Goal: Task Accomplishment & Management: Use online tool/utility

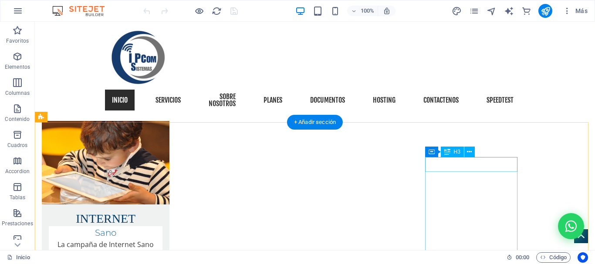
scroll to position [1568, 0]
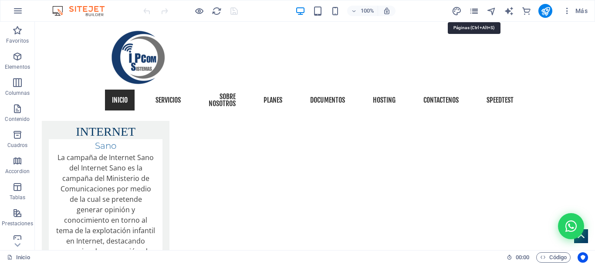
click at [475, 9] on icon "pages" at bounding box center [474, 11] width 10 height 10
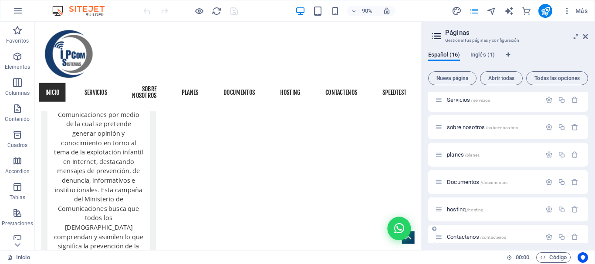
scroll to position [87, 0]
click at [496, 182] on span "/contactenos" at bounding box center [493, 182] width 27 height 5
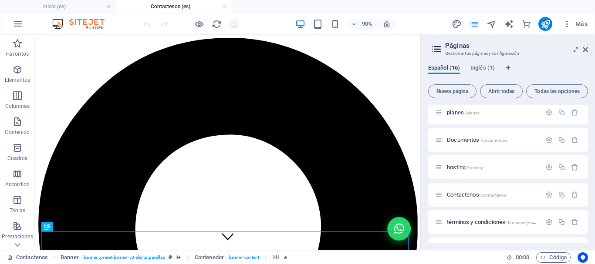
scroll to position [0, 0]
click at [586, 49] on icon at bounding box center [585, 49] width 5 height 7
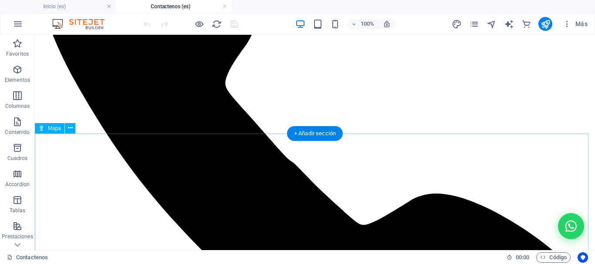
scroll to position [1002, 0]
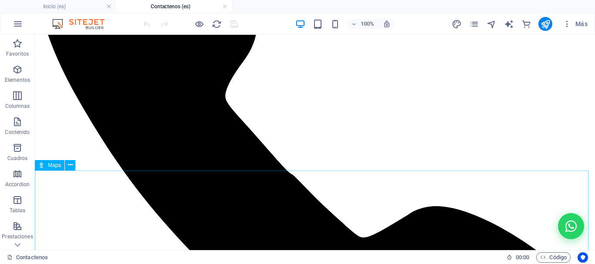
click at [53, 166] on span "Mapa" at bounding box center [54, 165] width 13 height 5
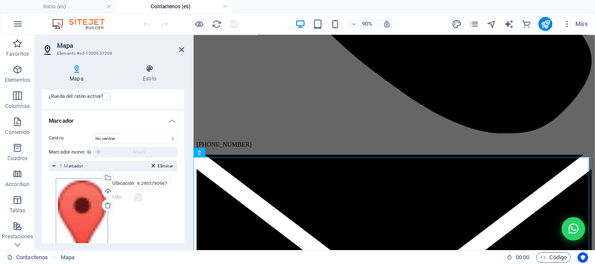
scroll to position [99, 0]
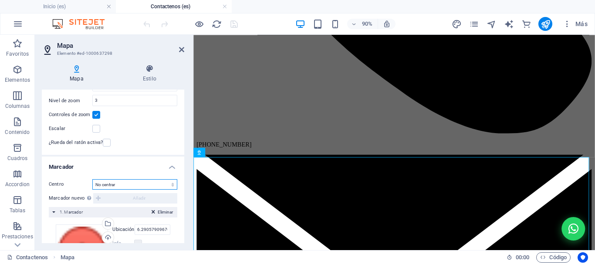
click at [123, 184] on select "No centrar Centrar marcadores Centrar y ampliar marcadores" at bounding box center [134, 184] width 85 height 10
select select "2"
click at [92, 179] on select "No centrar Centrar marcadores Centrar y ampliar marcadores" at bounding box center [134, 184] width 85 height 10
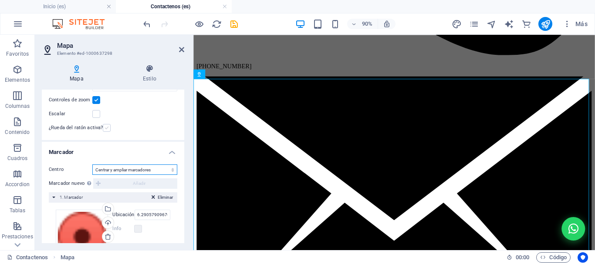
scroll to position [45, 0]
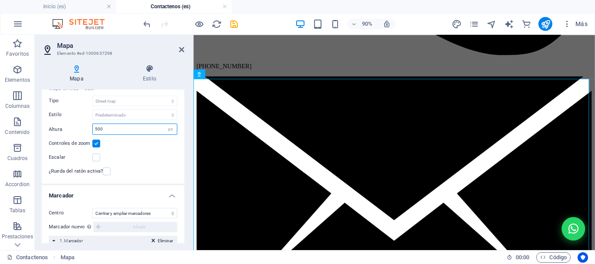
drag, startPoint x: 130, startPoint y: 131, endPoint x: 97, endPoint y: 129, distance: 32.7
click at [97, 129] on input "500" at bounding box center [135, 129] width 84 height 10
click at [115, 129] on input "500" at bounding box center [135, 129] width 84 height 10
drag, startPoint x: 115, startPoint y: 129, endPoint x: 74, endPoint y: 129, distance: 41.4
click at [74, 129] on div "Altura 500 px" at bounding box center [113, 129] width 128 height 11
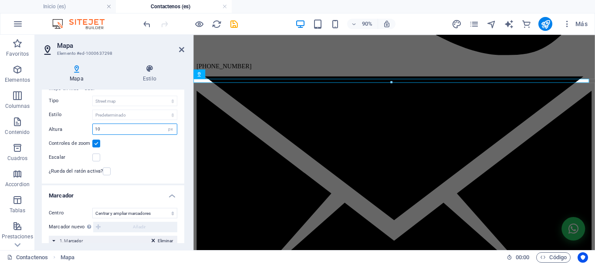
drag, startPoint x: 98, startPoint y: 130, endPoint x: 76, endPoint y: 129, distance: 22.2
click at [76, 129] on div "Altura 10 px" at bounding box center [113, 129] width 128 height 11
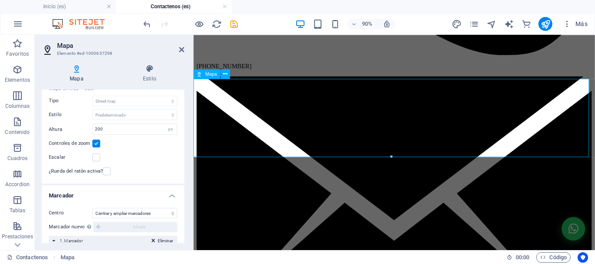
scroll to position [1046, 0]
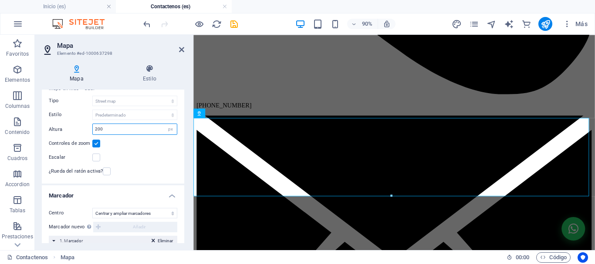
drag, startPoint x: 110, startPoint y: 128, endPoint x: 72, endPoint y: 128, distance: 37.5
click at [72, 128] on div "Altura 200 px" at bounding box center [113, 129] width 128 height 11
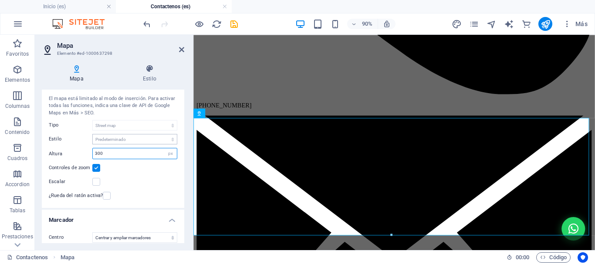
scroll to position [1, 0]
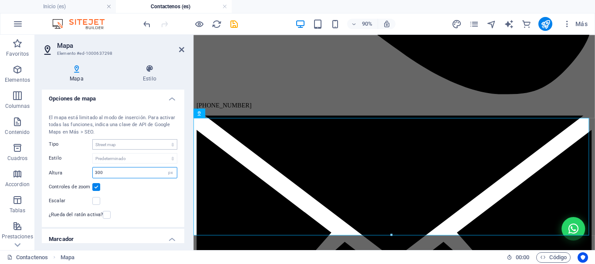
type input "300"
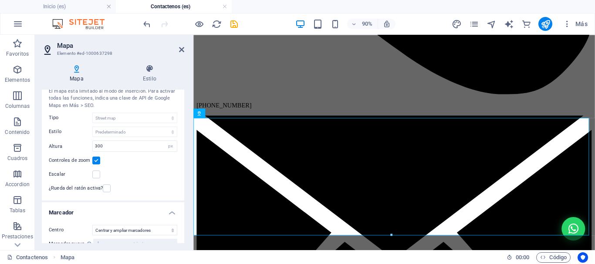
scroll to position [45, 0]
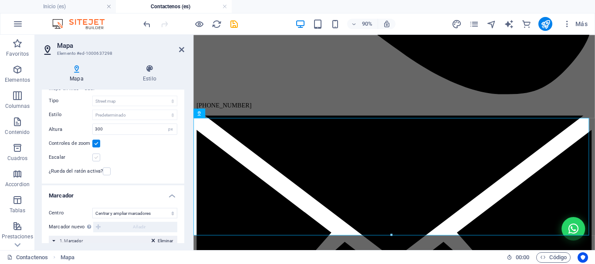
click at [94, 157] on label at bounding box center [96, 158] width 8 height 8
click at [0, 0] on input "Escalar" at bounding box center [0, 0] width 0 height 0
click at [226, 114] on icon at bounding box center [225, 113] width 4 height 8
click at [149, 72] on icon at bounding box center [149, 68] width 69 height 9
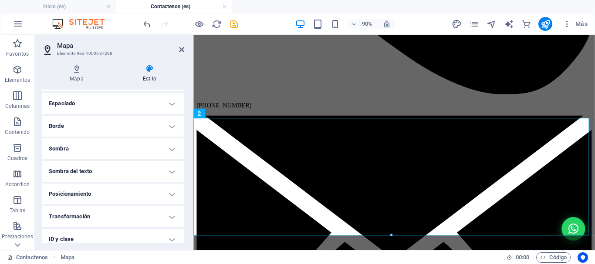
scroll to position [0, 0]
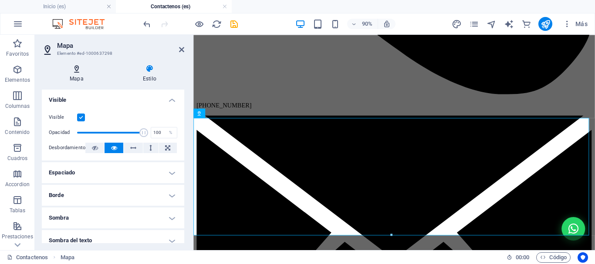
click at [79, 73] on icon at bounding box center [77, 68] width 70 height 9
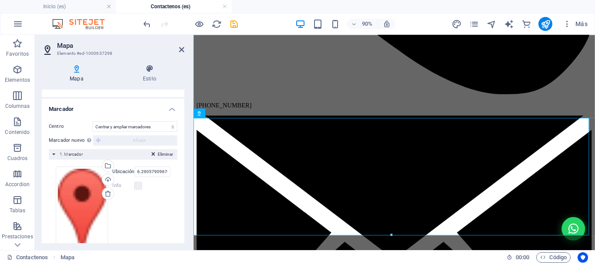
scroll to position [132, 0]
click at [154, 126] on select "No centrar Centrar marcadores Centrar y ampliar marcadores" at bounding box center [134, 126] width 85 height 10
click at [92, 121] on select "No centrar Centrar marcadores Centrar y ampliar marcadores" at bounding box center [134, 126] width 85 height 10
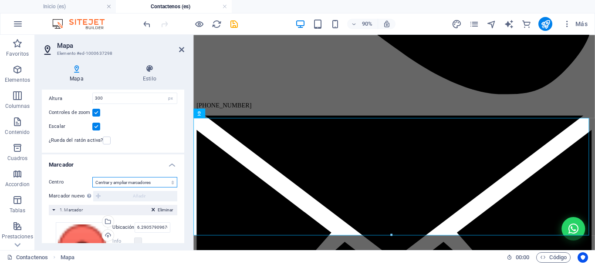
scroll to position [74, 0]
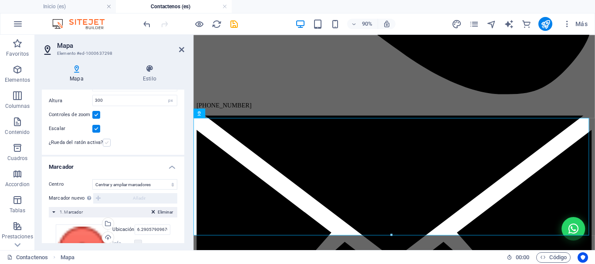
click at [105, 143] on label at bounding box center [107, 143] width 8 height 8
click at [0, 0] on input "¿Rueda del ratón activa?" at bounding box center [0, 0] width 0 height 0
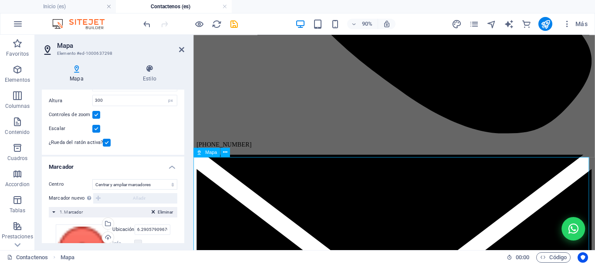
scroll to position [1089, 0]
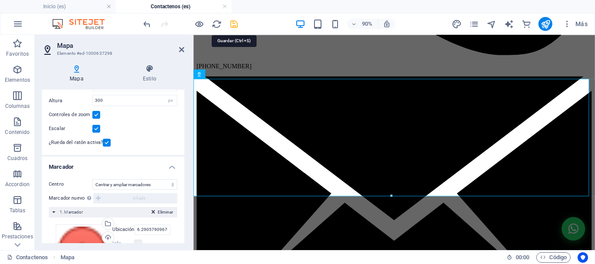
drag, startPoint x: 233, startPoint y: 25, endPoint x: 267, endPoint y: 4, distance: 40.1
click at [233, 25] on icon "save" at bounding box center [234, 24] width 10 height 10
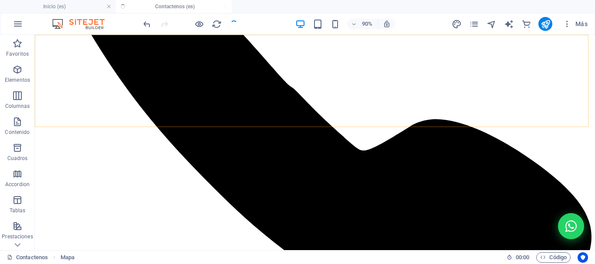
checkbox input "false"
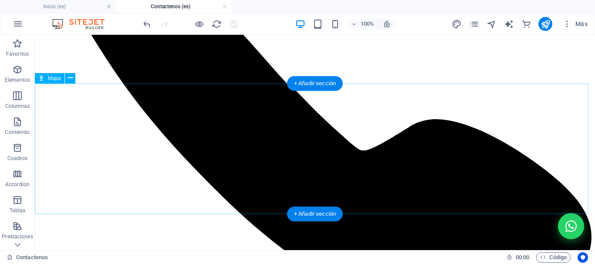
scroll to position [1002, 0]
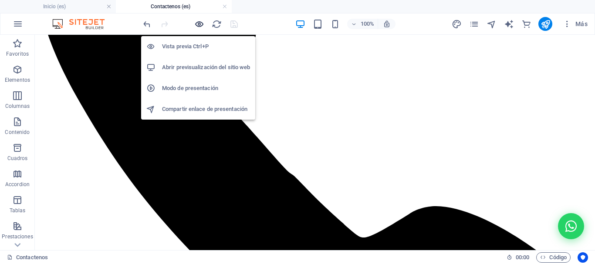
click at [197, 22] on icon "button" at bounding box center [199, 24] width 10 height 10
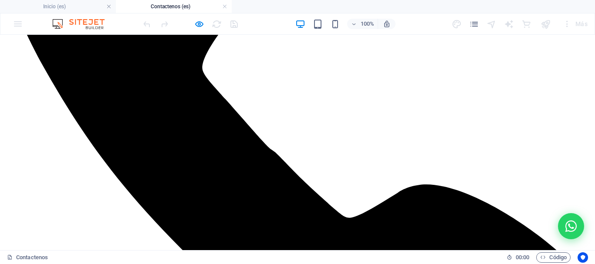
scroll to position [1046, 0]
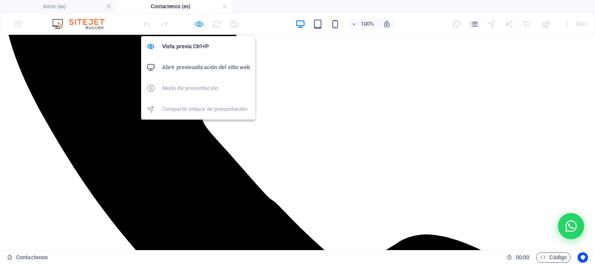
click at [197, 22] on icon "button" at bounding box center [199, 24] width 10 height 10
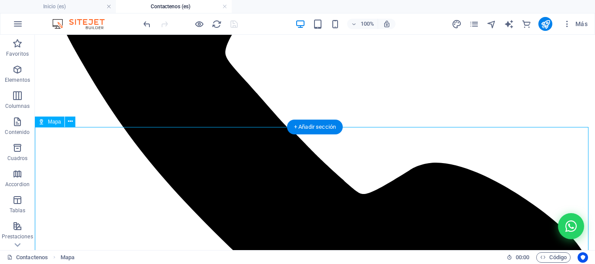
drag, startPoint x: 423, startPoint y: 206, endPoint x: 420, endPoint y: 183, distance: 22.5
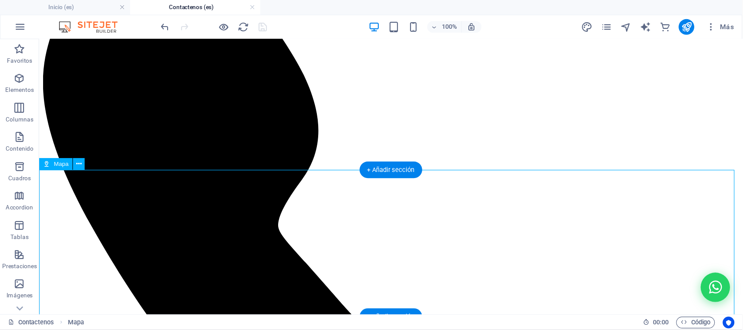
scroll to position [1021, 0]
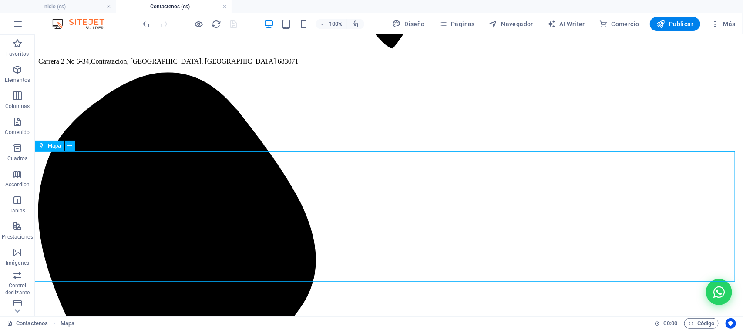
click at [44, 146] on div "Mapa" at bounding box center [50, 146] width 30 height 10
select select "2"
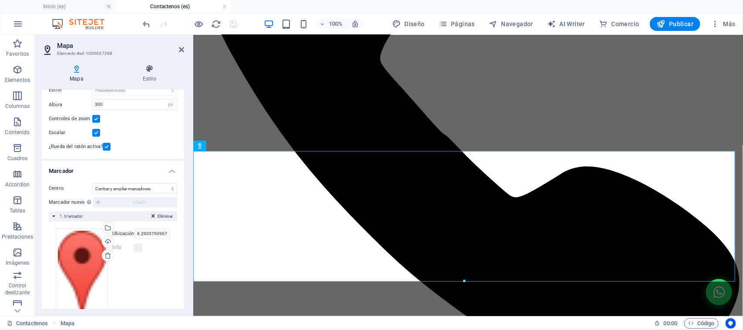
scroll to position [94, 0]
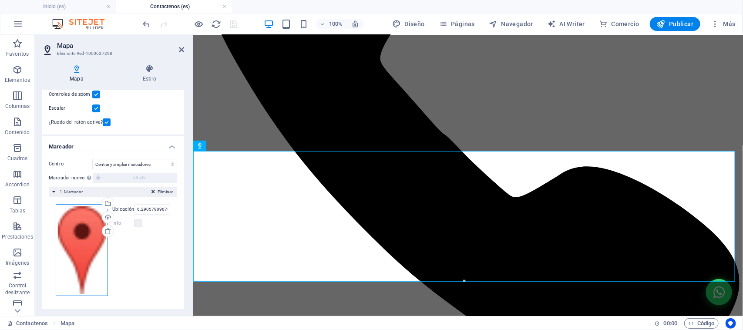
click at [78, 244] on div "Arrastra archivos aquí, haz clic para escoger archivos o selecciona archivos de…" at bounding box center [82, 250] width 52 height 92
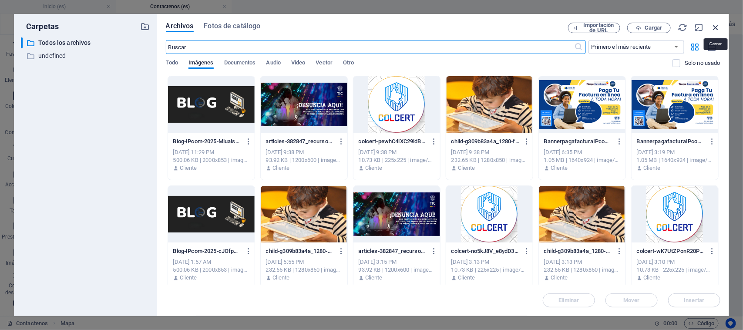
click at [594, 29] on icon "button" at bounding box center [716, 28] width 10 height 10
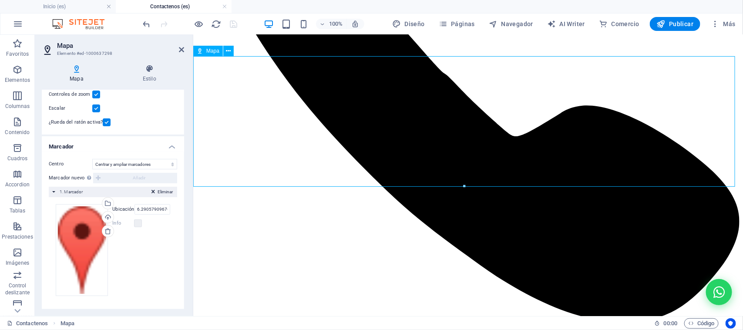
scroll to position [1021, 0]
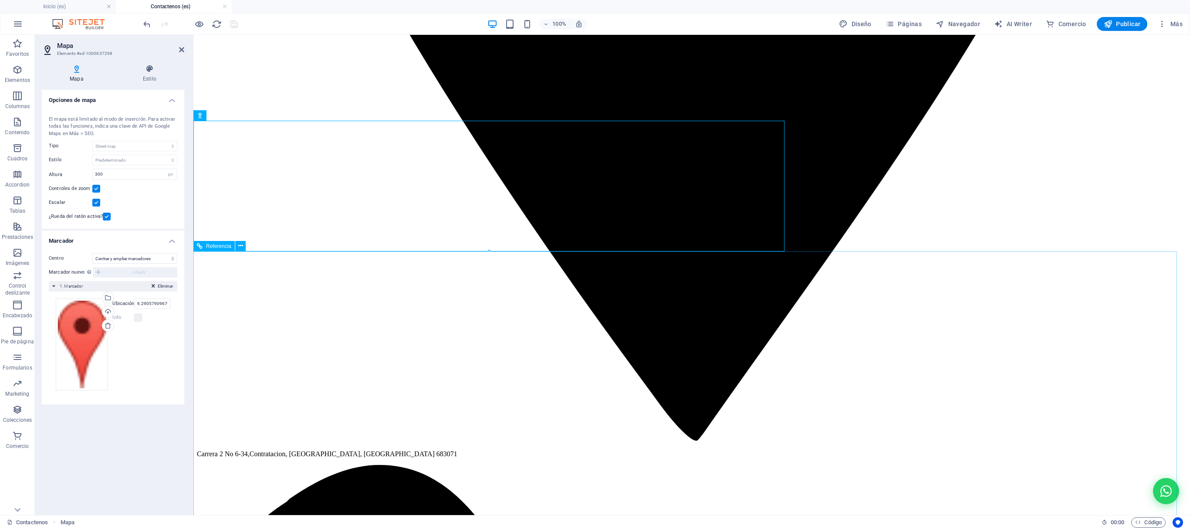
scroll to position [0, 0]
drag, startPoint x: 539, startPoint y: 192, endPoint x: 813, endPoint y: 199, distance: 273.6
drag, startPoint x: 814, startPoint y: 196, endPoint x: 854, endPoint y: 236, distance: 56.0
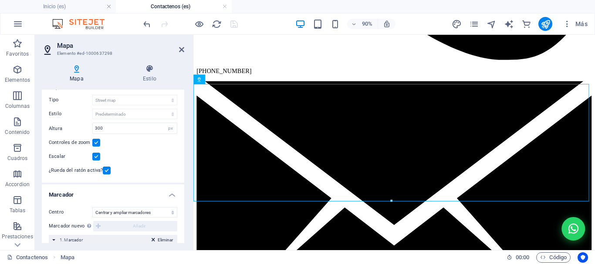
scroll to position [87, 0]
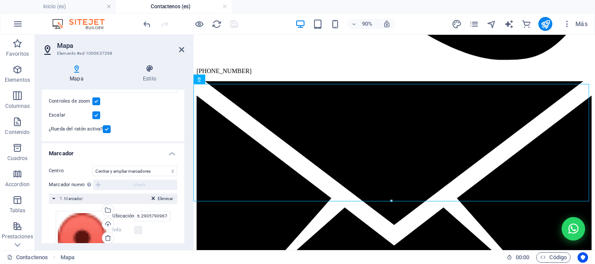
click at [169, 154] on h4 "Marcador" at bounding box center [113, 151] width 142 height 16
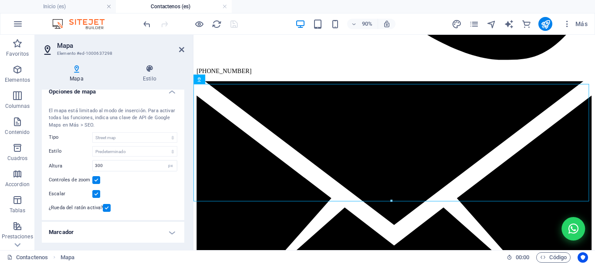
scroll to position [8, 0]
click at [167, 233] on h4 "Marcador" at bounding box center [113, 233] width 142 height 21
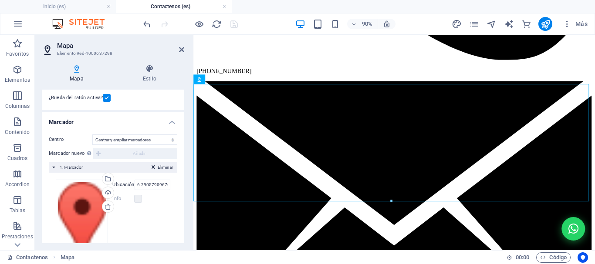
scroll to position [138, 0]
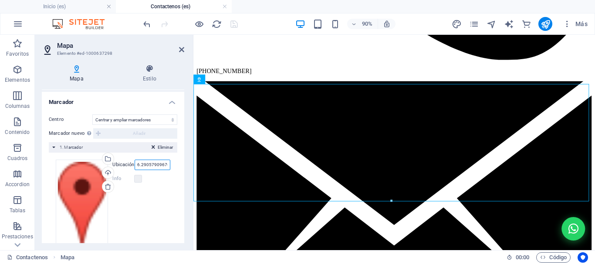
click at [156, 166] on input "6.2905790967668, -73.47329497898001" at bounding box center [153, 165] width 36 height 10
drag, startPoint x: 135, startPoint y: 165, endPoint x: 192, endPoint y: 166, distance: 56.2
click at [192, 166] on aside "Mapa Elemento #ed-1000637298 Mapa Estilo Opciones [PERSON_NAME] Centro [PERSON_…" at bounding box center [114, 143] width 159 height 216
paste input "3975143389745, -73.473224400547"
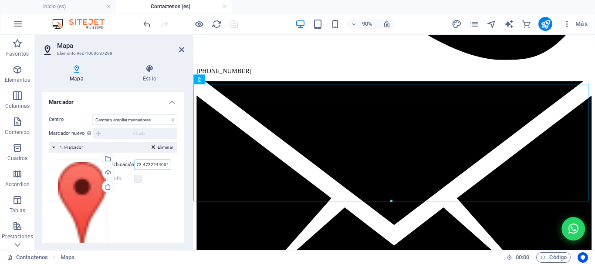
scroll to position [0, 57]
type input "6.2903975143389745, -73.47322440054701"
drag, startPoint x: 233, startPoint y: 24, endPoint x: 271, endPoint y: 8, distance: 40.6
click at [233, 24] on icon "save" at bounding box center [234, 24] width 10 height 10
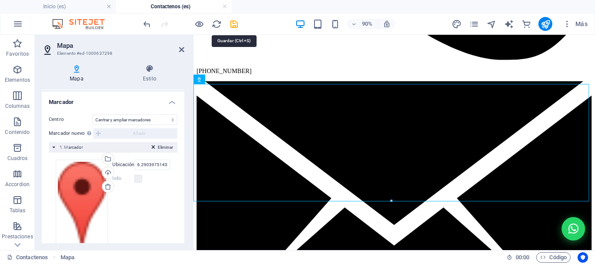
checkbox input "false"
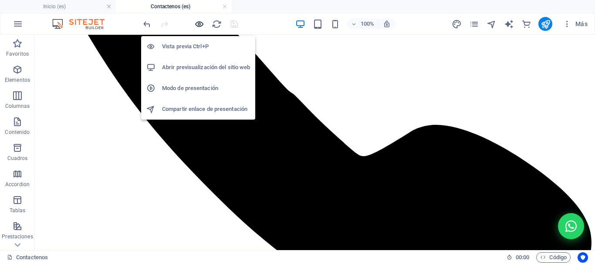
click at [199, 25] on icon "button" at bounding box center [199, 24] width 10 height 10
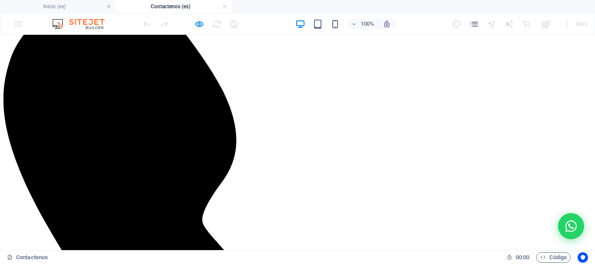
scroll to position [996, 0]
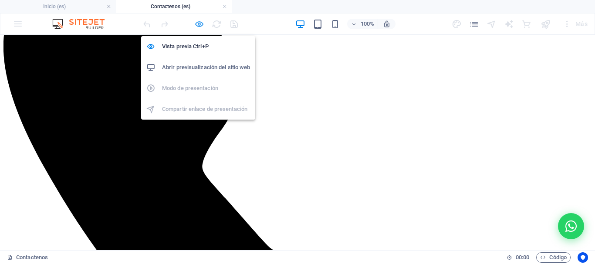
click at [199, 23] on icon "button" at bounding box center [199, 24] width 10 height 10
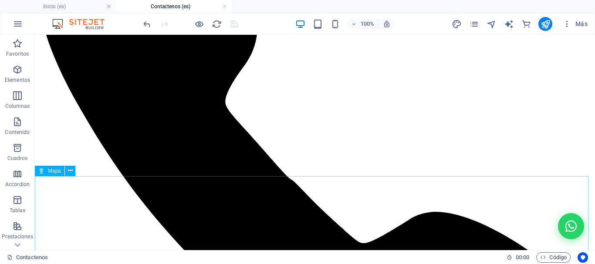
click at [54, 171] on span "Mapa" at bounding box center [54, 171] width 13 height 5
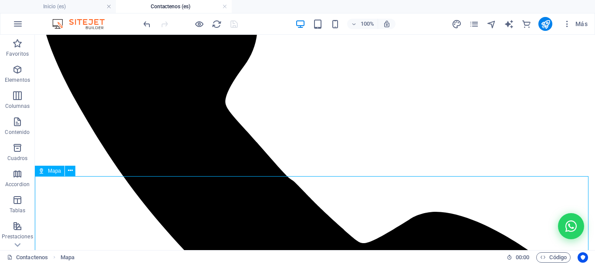
click at [54, 172] on span "Mapa" at bounding box center [54, 171] width 13 height 5
select select "2"
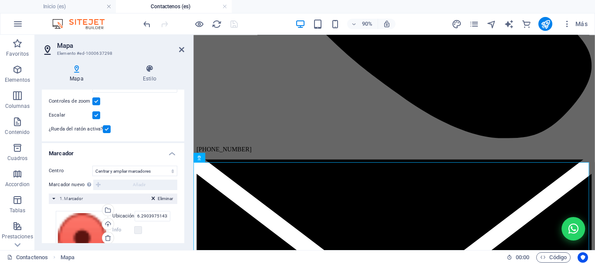
scroll to position [161, 0]
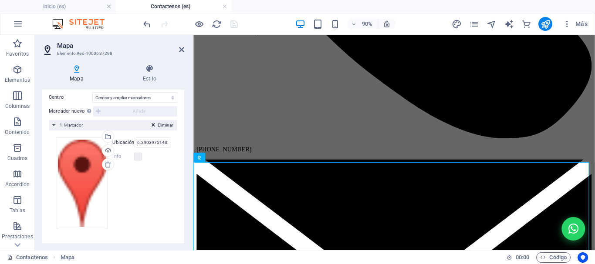
click at [54, 125] on div "Eliminar 1. Marcador" at bounding box center [113, 125] width 128 height 10
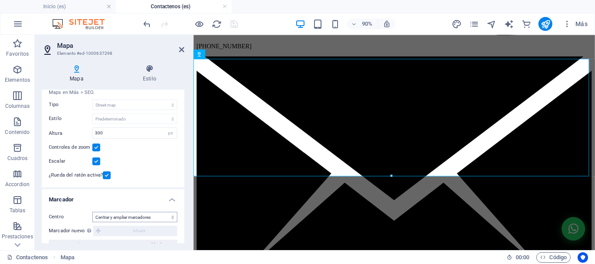
scroll to position [55, 0]
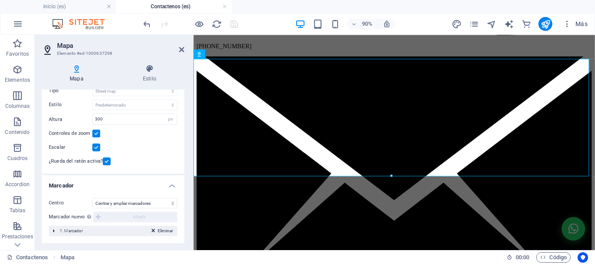
click at [55, 231] on div "Eliminar 1. Marcador" at bounding box center [113, 231] width 128 height 10
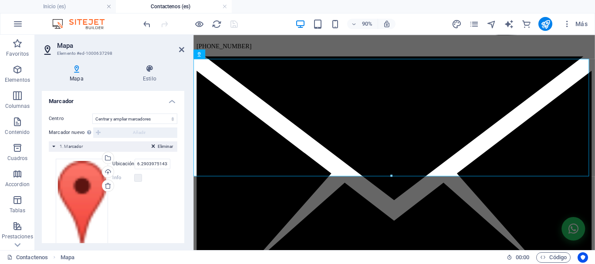
scroll to position [161, 0]
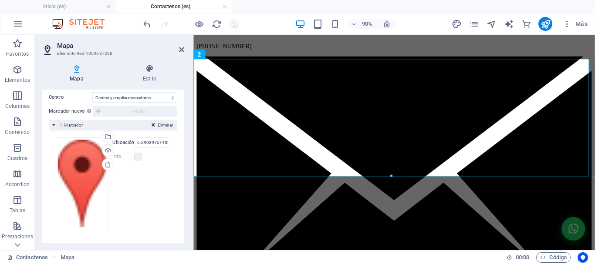
click at [109, 111] on div "Marcador nuevo Para activar esta prestación, indique una clave API de Google Ma…" at bounding box center [113, 111] width 128 height 10
click at [110, 111] on div "Marcador nuevo Para activar esta prestación, indique una clave API de Google Ma…" at bounding box center [113, 111] width 128 height 10
click at [98, 111] on div "Marcador nuevo Para activar esta prestación, indique una clave API de Google Ma…" at bounding box center [113, 111] width 128 height 10
click at [163, 98] on select "No centrar Centrar marcadores Centrar y ampliar marcadores" at bounding box center [134, 97] width 85 height 10
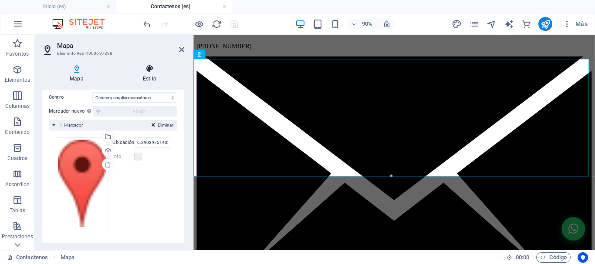
click at [184, 68] on icon at bounding box center [149, 68] width 69 height 9
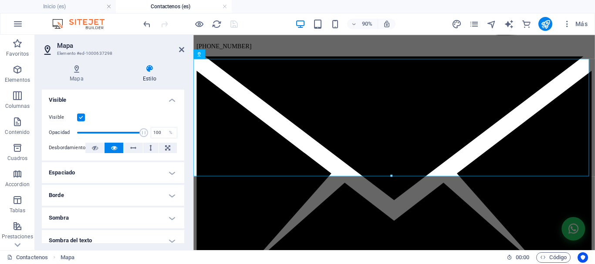
click at [83, 83] on div "Mapa Estilo Opciones [PERSON_NAME] Centro [PERSON_NAME] Colombia El mapa está l…" at bounding box center [113, 153] width 142 height 179
click at [76, 75] on h4 "Mapa" at bounding box center [78, 73] width 73 height 18
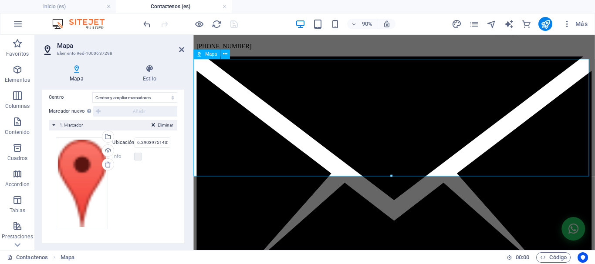
scroll to position [1024, 0]
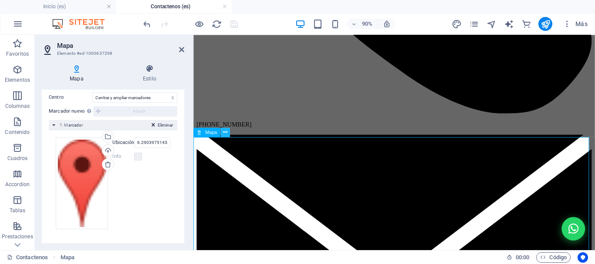
click at [227, 129] on icon at bounding box center [225, 132] width 4 height 8
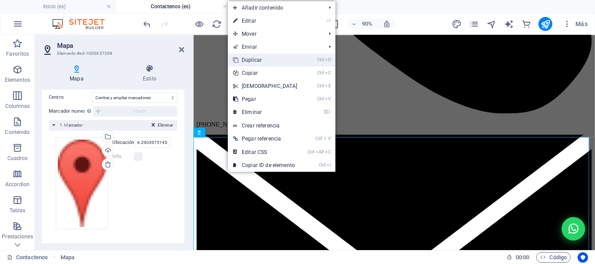
drag, startPoint x: 270, startPoint y: 59, endPoint x: 317, endPoint y: 36, distance: 52.0
click at [270, 59] on link "Ctrl D Duplicar" at bounding box center [265, 60] width 75 height 13
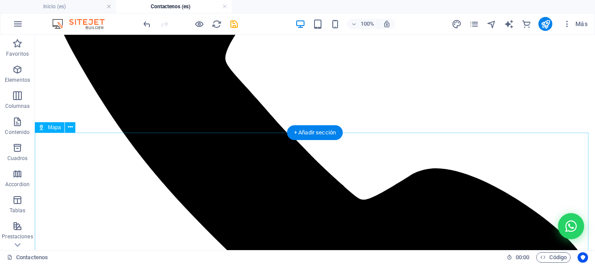
scroll to position [909, 0]
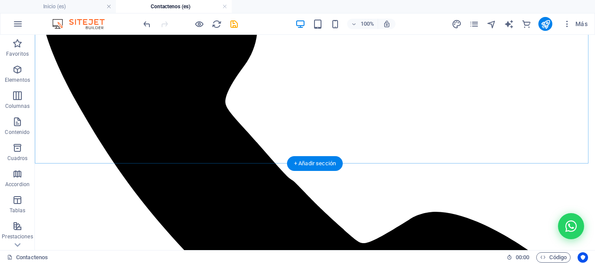
scroll to position [1127, 0]
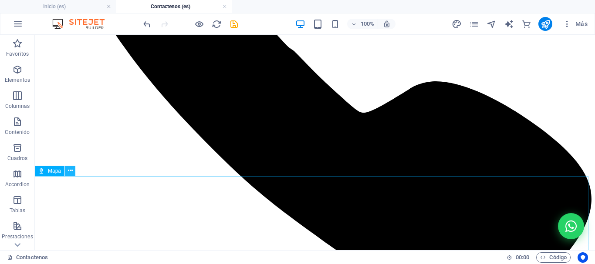
click at [71, 170] on icon at bounding box center [70, 170] width 5 height 9
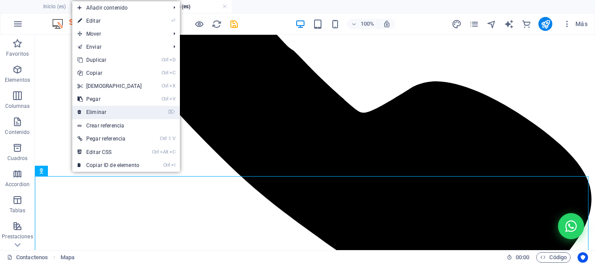
drag, startPoint x: 98, startPoint y: 110, endPoint x: 97, endPoint y: 80, distance: 30.1
click at [98, 110] on link "⌦ Eliminar" at bounding box center [109, 112] width 75 height 13
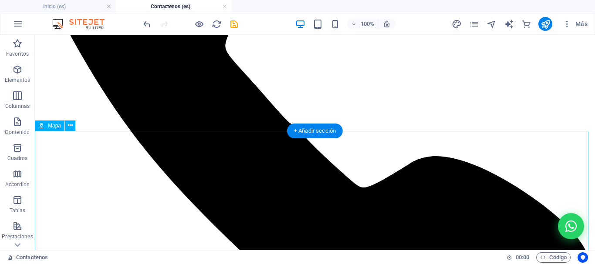
scroll to position [1040, 0]
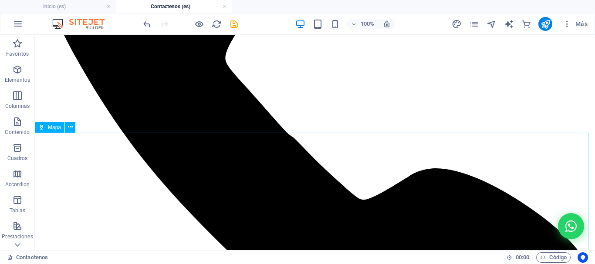
click at [43, 128] on icon at bounding box center [41, 127] width 6 height 10
select select "2"
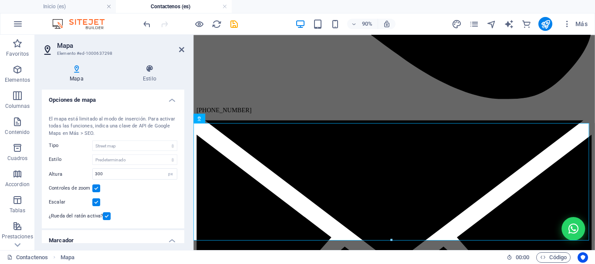
click at [84, 133] on div "El mapa está limitado al modo de inserción. Para activar todas las funciones, i…" at bounding box center [113, 127] width 128 height 22
click at [83, 133] on div "El mapa está limitado al modo de inserción. Para activar todas las funciones, i…" at bounding box center [113, 127] width 128 height 22
click at [567, 27] on icon "button" at bounding box center [567, 24] width 9 height 9
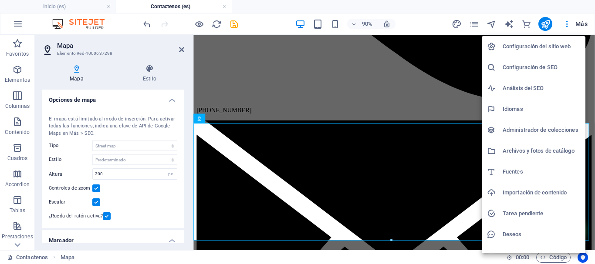
click at [561, 70] on h6 "Configuración de SEO" at bounding box center [542, 67] width 78 height 10
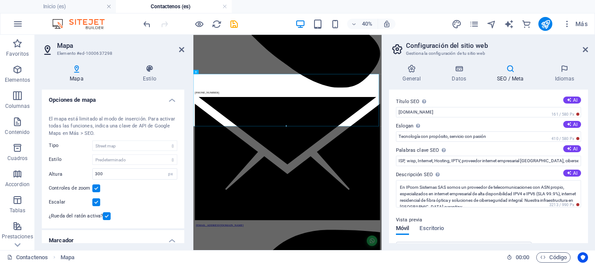
click at [516, 71] on icon at bounding box center [510, 68] width 54 height 9
click at [510, 74] on h4 "SEO / Meta" at bounding box center [511, 73] width 57 height 18
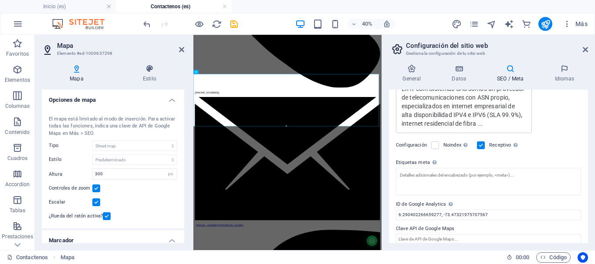
scroll to position [235, 0]
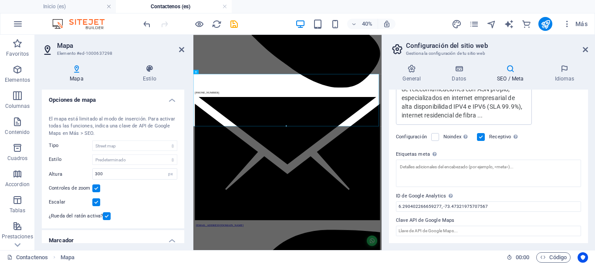
click at [449, 219] on label "Clave API de Google Maps" at bounding box center [488, 221] width 185 height 10
click at [449, 226] on input "Clave API de Google Maps" at bounding box center [488, 231] width 185 height 10
click at [449, 219] on label "Clave API de Google Maps" at bounding box center [488, 221] width 185 height 10
click at [449, 226] on input "Clave API de Google Maps" at bounding box center [488, 231] width 185 height 10
paste input "[SECURITY_DATA]"
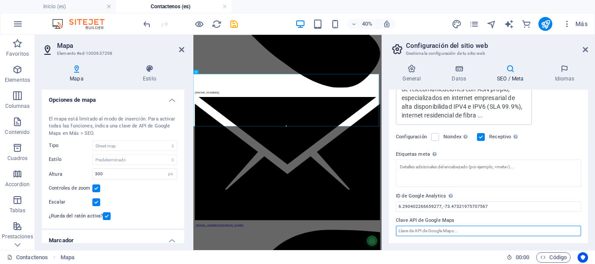
type input "[SECURITY_DATA]"
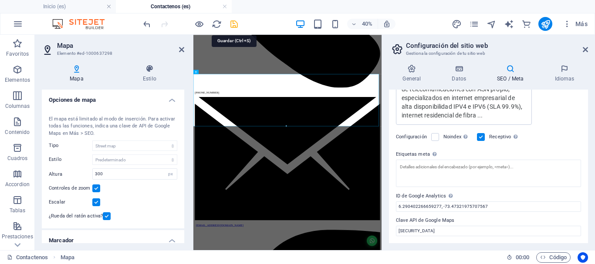
click at [235, 26] on icon "save" at bounding box center [234, 24] width 10 height 10
checkbox input "false"
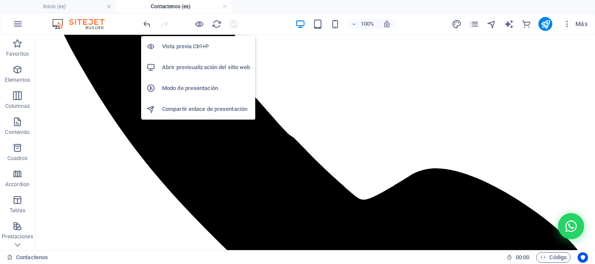
click at [182, 44] on h6 "Vista previa Ctrl+P" at bounding box center [206, 46] width 88 height 10
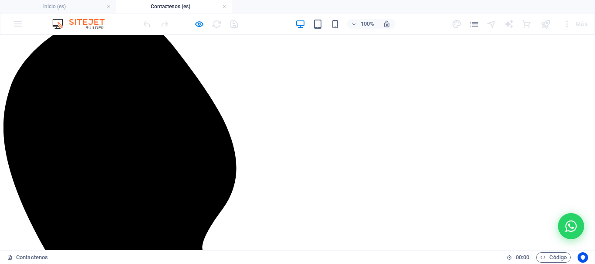
scroll to position [1040, 0]
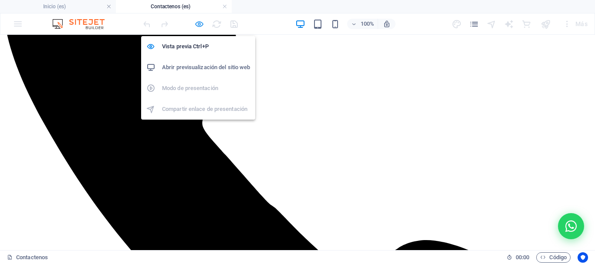
click at [202, 23] on icon "button" at bounding box center [199, 24] width 10 height 10
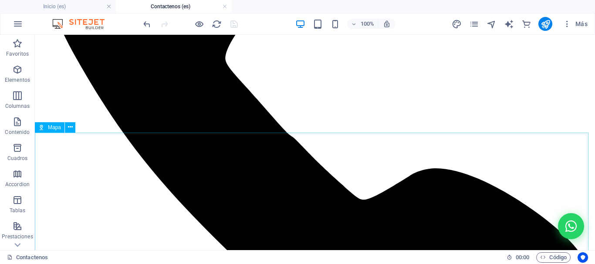
click at [51, 128] on span "Mapa" at bounding box center [54, 127] width 13 height 5
select select "2"
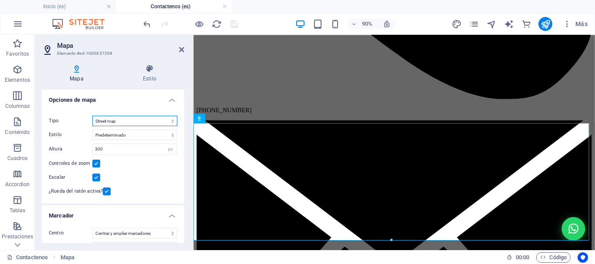
click at [141, 119] on select "Street map Vista satélite Vista satélite con calles Mapa de terreno" at bounding box center [134, 121] width 85 height 10
click at [92, 116] on select "Street map Vista satélite Vista satélite con calles Mapa de terreno" at bounding box center [134, 121] width 85 height 10
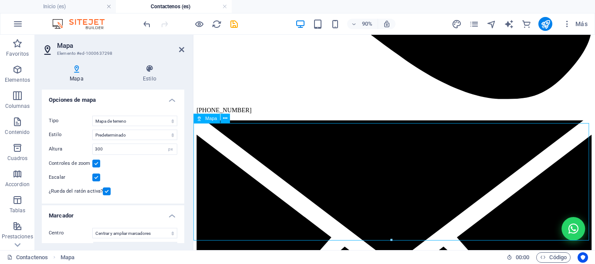
drag, startPoint x: 413, startPoint y: 186, endPoint x: 405, endPoint y: 182, distance: 8.2
click at [124, 122] on select "Street map Vista satélite Vista satélite con calles Mapa de terreno" at bounding box center [134, 121] width 85 height 10
click at [92, 116] on select "Street map Vista satélite Vista satélite con calles Mapa de terreno" at bounding box center [134, 121] width 85 height 10
click at [152, 122] on select "Street map Vista satélite Vista satélite con calles Mapa de terreno" at bounding box center [134, 121] width 85 height 10
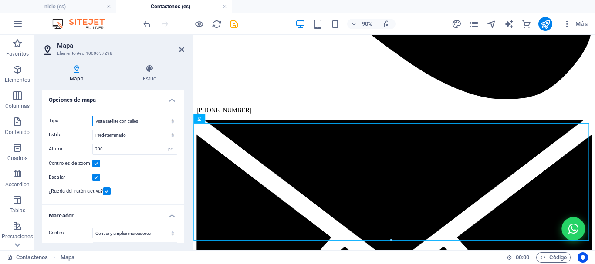
click at [92, 116] on select "Street map Vista satélite Vista satélite con calles Mapa de terreno" at bounding box center [134, 121] width 85 height 10
click at [147, 119] on select "Street map Vista satélite Vista satélite con calles Mapa de terreno" at bounding box center [134, 121] width 85 height 10
click at [92, 116] on select "Street map Vista satélite Vista satélite con calles Mapa de terreno" at bounding box center [134, 121] width 85 height 10
click at [140, 122] on select "Street map Vista satélite Vista satélite con calles Mapa de terreno" at bounding box center [134, 121] width 85 height 10
click at [92, 116] on select "Street map Vista satélite Vista satélite con calles Mapa de terreno" at bounding box center [134, 121] width 85 height 10
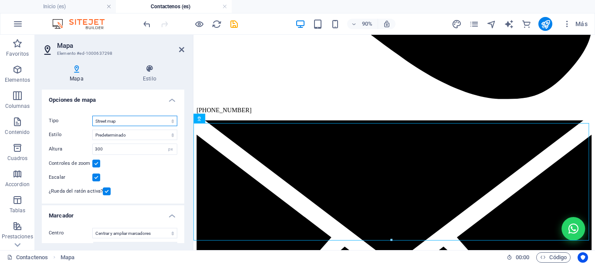
click at [138, 123] on select "Street map Vista satélite Vista satélite con calles Mapa de terreno" at bounding box center [134, 121] width 85 height 10
click at [92, 116] on select "Street map Vista satélite Vista satélite con calles Mapa de terreno" at bounding box center [134, 121] width 85 height 10
click at [149, 121] on select "Street map Vista satélite Vista satélite con calles Mapa de terreno" at bounding box center [134, 121] width 85 height 10
click at [92, 116] on select "Street map Vista satélite Vista satélite con calles Mapa de terreno" at bounding box center [134, 121] width 85 height 10
click at [144, 122] on select "Street map Vista satélite Vista satélite con calles Mapa de terreno" at bounding box center [134, 121] width 85 height 10
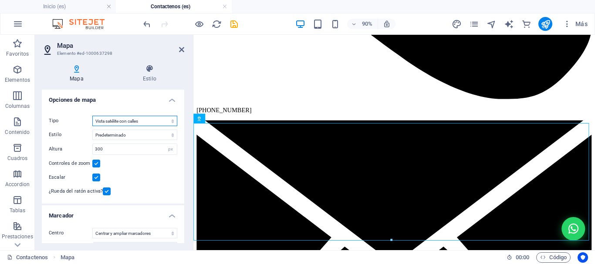
click at [92, 116] on select "Street map Vista satélite Vista satélite con calles Mapa de terreno" at bounding box center [134, 121] width 85 height 10
click at [153, 122] on select "Street map Vista satélite Vista satélite con calles Mapa de terreno" at bounding box center [134, 121] width 85 height 10
click at [92, 116] on select "Street map Vista satélite Vista satélite con calles Mapa de terreno" at bounding box center [134, 121] width 85 height 10
click at [142, 121] on select "Street map Vista satélite Vista satélite con calles Mapa de terreno" at bounding box center [134, 121] width 85 height 10
select select "hybrid"
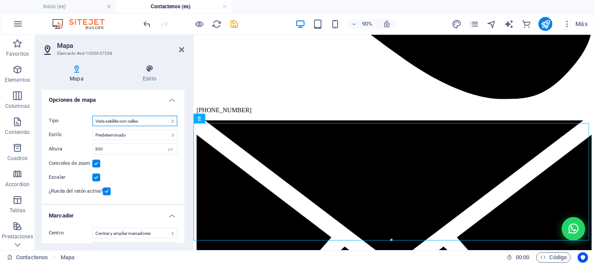
click at [92, 116] on select "Street map Vista satélite Vista satélite con calles Mapa de terreno" at bounding box center [134, 121] width 85 height 10
click at [140, 136] on select "Predeterminado Colorear Pale [PERSON_NAME] Subtle Grayscale Shades of Grey Appl…" at bounding box center [134, 135] width 85 height 10
select select "2"
click at [92, 130] on select "Predeterminado Colorear Pale [PERSON_NAME] Subtle Grayscale Shades of Grey Appl…" at bounding box center [134, 135] width 85 height 10
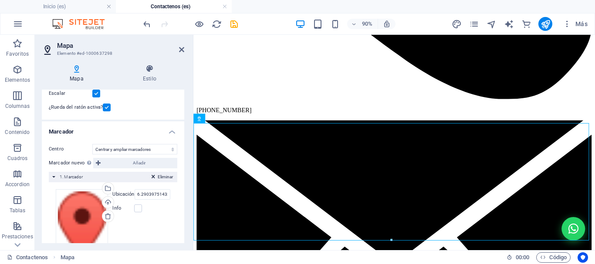
scroll to position [87, 0]
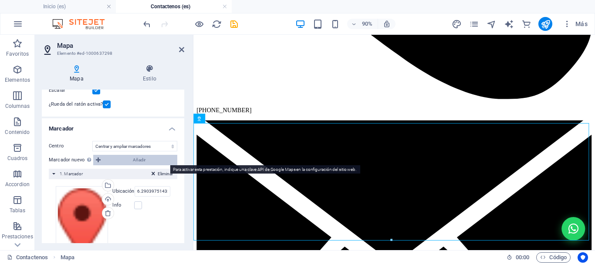
click at [122, 159] on span "Añadir" at bounding box center [138, 160] width 71 height 10
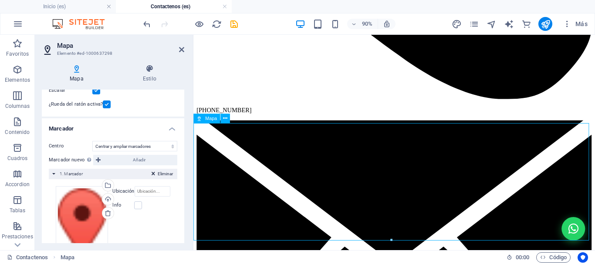
drag, startPoint x: 298, startPoint y: 214, endPoint x: 304, endPoint y: 183, distance: 31.4
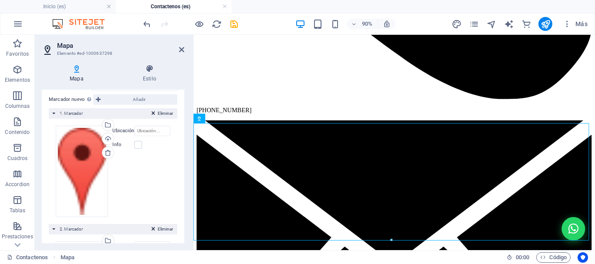
scroll to position [131, 0]
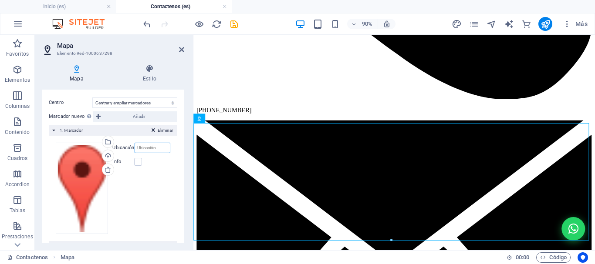
paste input "6.245748109878178, -73.49673505974074"
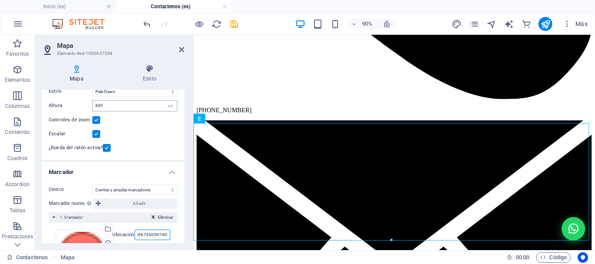
scroll to position [0, 0]
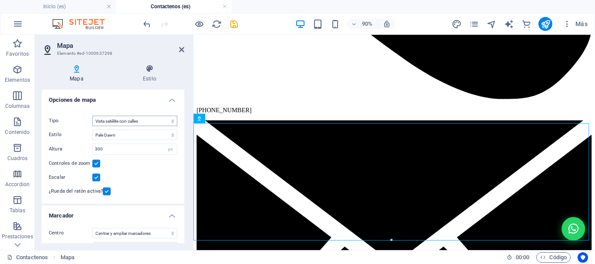
type input "6.245748109878178, -73.49673505974074"
click at [145, 122] on select "Street map Vista satélite Vista satélite con calles Mapa de terreno" at bounding box center [134, 121] width 85 height 10
click at [92, 116] on select "Street map Vista satélite Vista satélite con calles Mapa de terreno" at bounding box center [134, 121] width 85 height 10
click at [134, 123] on select "Street map Vista satélite Vista satélite con calles Mapa de terreno" at bounding box center [134, 121] width 85 height 10
click at [92, 116] on select "Street map Vista satélite Vista satélite con calles Mapa de terreno" at bounding box center [134, 121] width 85 height 10
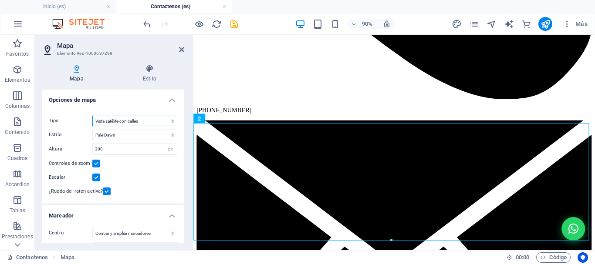
click at [140, 117] on select "Street map Vista satélite Vista satélite con calles Mapa de terreno" at bounding box center [134, 121] width 85 height 10
click at [92, 116] on select "Street map Vista satélite Vista satélite con calles Mapa de terreno" at bounding box center [134, 121] width 85 height 10
click at [138, 121] on select "Street map Vista satélite Vista satélite con calles Mapa de terreno" at bounding box center [134, 121] width 85 height 10
select select "hybrid"
click at [92, 116] on select "Street map Vista satélite Vista satélite con calles Mapa de terreno" at bounding box center [134, 121] width 85 height 10
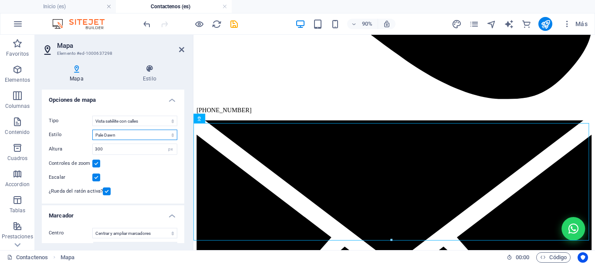
click at [138, 138] on select "Predeterminado Colorear Pale [PERSON_NAME] Subtle Grayscale Shades of Grey Appl…" at bounding box center [134, 135] width 85 height 10
click at [92, 130] on select "Predeterminado Colorear Pale [PERSON_NAME] Subtle Grayscale Shades of Grey Appl…" at bounding box center [134, 135] width 85 height 10
click at [122, 138] on select "Predeterminado Colorear Pale [PERSON_NAME] Subtle Grayscale Shades of Grey Appl…" at bounding box center [134, 135] width 85 height 10
click at [92, 130] on select "Predeterminado Colorear Pale [PERSON_NAME] Subtle Grayscale Shades of Grey Appl…" at bounding box center [134, 135] width 85 height 10
click at [126, 137] on select "Predeterminado Colorear Pale [PERSON_NAME] Subtle Grayscale Shades of Grey Appl…" at bounding box center [134, 135] width 85 height 10
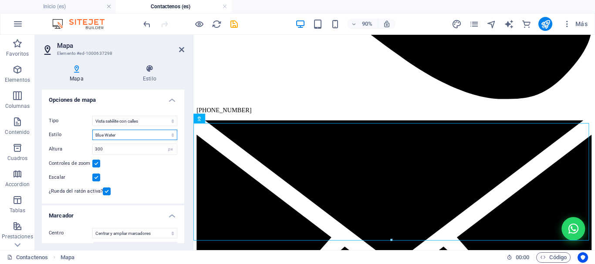
click at [92, 130] on select "Predeterminado Colorear Pale [PERSON_NAME] Subtle Grayscale Shades of Grey Appl…" at bounding box center [134, 135] width 85 height 10
click at [116, 137] on select "Predeterminado Colorear Pale [PERSON_NAME] Subtle Grayscale Shades of Grey Appl…" at bounding box center [134, 135] width 85 height 10
click at [92, 130] on select "Predeterminado Colorear Pale [PERSON_NAME] Subtle Grayscale Shades of Grey Appl…" at bounding box center [134, 135] width 85 height 10
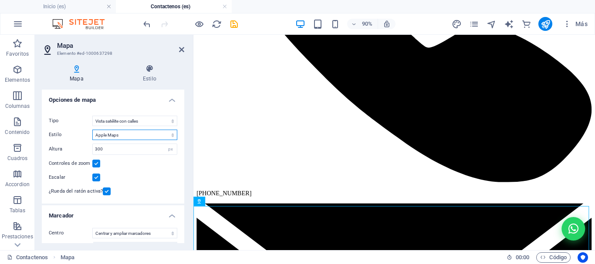
scroll to position [928, 0]
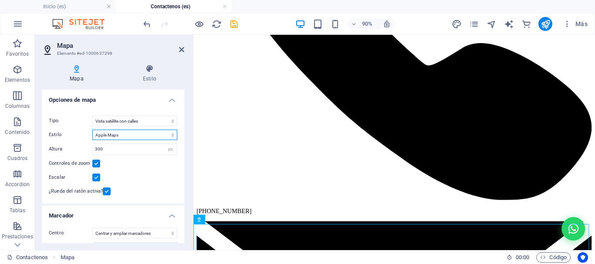
click at [118, 137] on select "Predeterminado Colorear Pale [PERSON_NAME] Subtle Grayscale Shades of Grey Appl…" at bounding box center [134, 135] width 85 height 10
click at [92, 130] on select "Predeterminado Colorear Pale [PERSON_NAME] Subtle Grayscale Shades of Grey Appl…" at bounding box center [134, 135] width 85 height 10
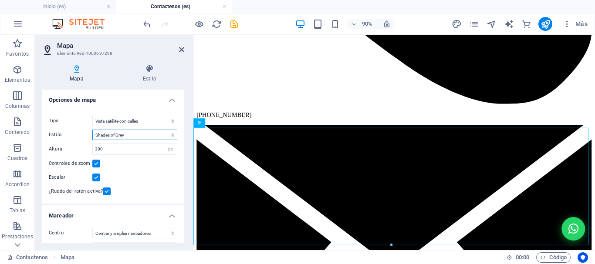
scroll to position [1038, 0]
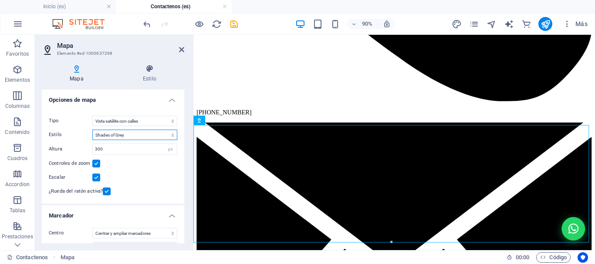
click at [131, 139] on select "Predeterminado Colorear Pale [PERSON_NAME] Subtle Grayscale Shades of Grey Appl…" at bounding box center [134, 135] width 85 height 10
click at [92, 130] on select "Predeterminado Colorear Pale [PERSON_NAME] Subtle Grayscale Shades of Grey Appl…" at bounding box center [134, 135] width 85 height 10
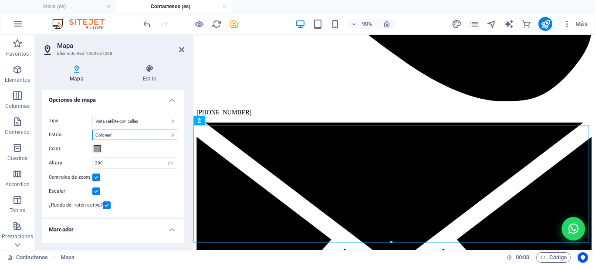
click at [127, 138] on select "Predeterminado Colorear Pale [PERSON_NAME] Subtle Grayscale Shades of Grey Appl…" at bounding box center [134, 135] width 85 height 10
click at [92, 130] on select "Predeterminado Colorear Pale [PERSON_NAME] Subtle Grayscale Shades of Grey Appl…" at bounding box center [134, 135] width 85 height 10
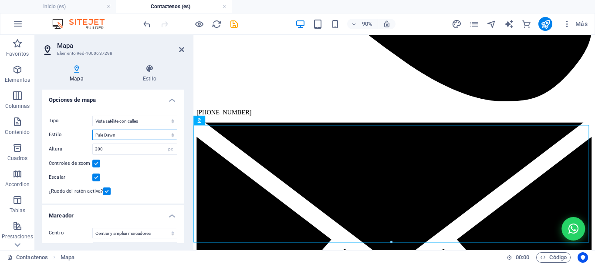
click at [140, 138] on select "Predeterminado Colorear Pale [PERSON_NAME] Subtle Grayscale Shades of Grey Appl…" at bounding box center [134, 135] width 85 height 10
click at [92, 130] on select "Predeterminado Colorear Pale [PERSON_NAME] Subtle Grayscale Shades of Grey Appl…" at bounding box center [134, 135] width 85 height 10
click at [128, 138] on select "Predeterminado Colorear Pale [PERSON_NAME] Subtle Grayscale Shades of Grey Appl…" at bounding box center [134, 135] width 85 height 10
select select "3"
click at [92, 130] on select "Predeterminado Colorear Pale [PERSON_NAME] Subtle Grayscale Shades of Grey Appl…" at bounding box center [134, 135] width 85 height 10
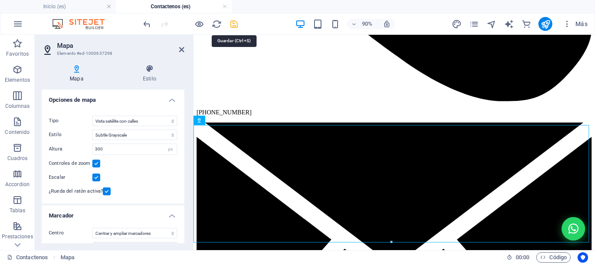
click at [233, 25] on icon "save" at bounding box center [234, 24] width 10 height 10
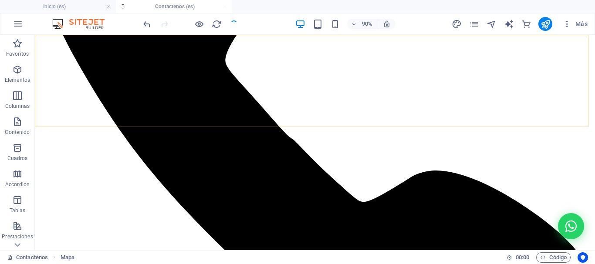
checkbox input "false"
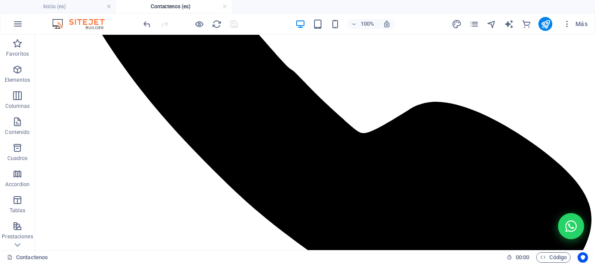
scroll to position [1062, 0]
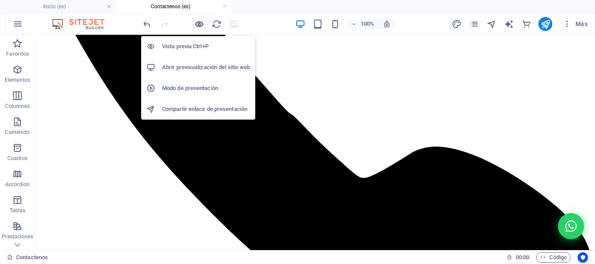
click at [201, 24] on icon "button" at bounding box center [199, 24] width 10 height 10
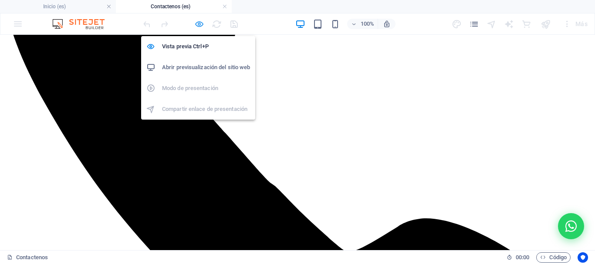
click at [197, 26] on icon "button" at bounding box center [199, 24] width 10 height 10
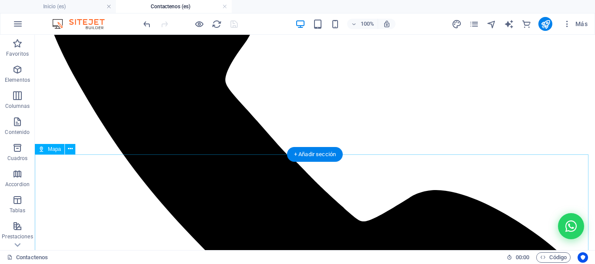
scroll to position [975, 0]
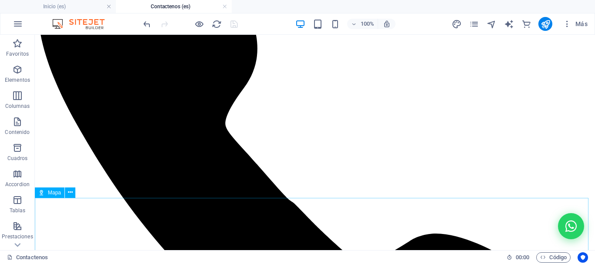
click at [51, 193] on span "Mapa" at bounding box center [54, 192] width 13 height 5
select select "hybrid"
select select "3"
select select "2"
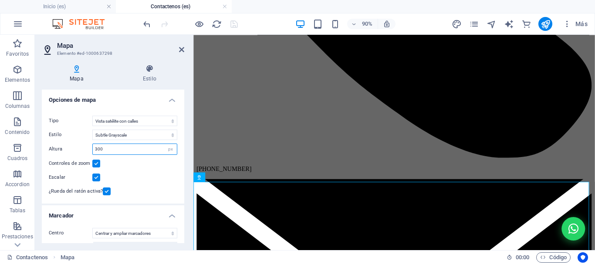
drag, startPoint x: 87, startPoint y: 147, endPoint x: 61, endPoint y: 145, distance: 26.2
click at [61, 145] on div "Altura 300 px" at bounding box center [113, 149] width 128 height 11
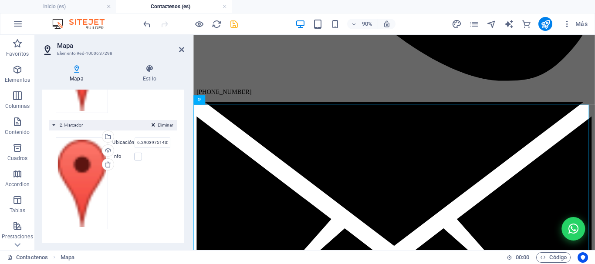
scroll to position [121, 0]
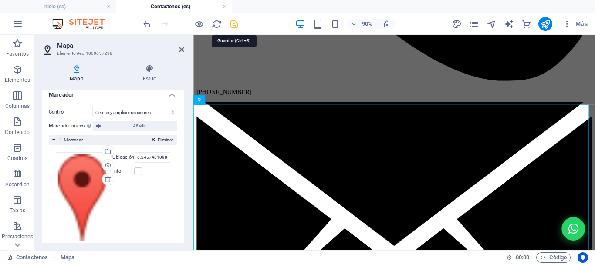
type input "400"
click at [234, 23] on icon "save" at bounding box center [234, 24] width 10 height 10
checkbox input "false"
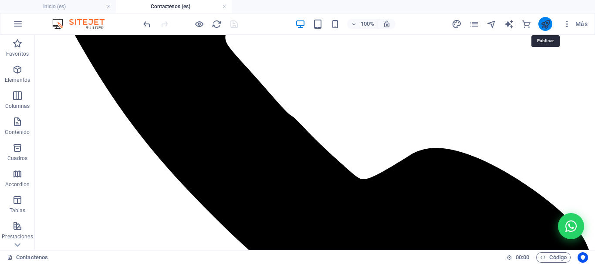
click at [545, 25] on icon "publish" at bounding box center [545, 24] width 10 height 10
